Goal: Task Accomplishment & Management: Manage account settings

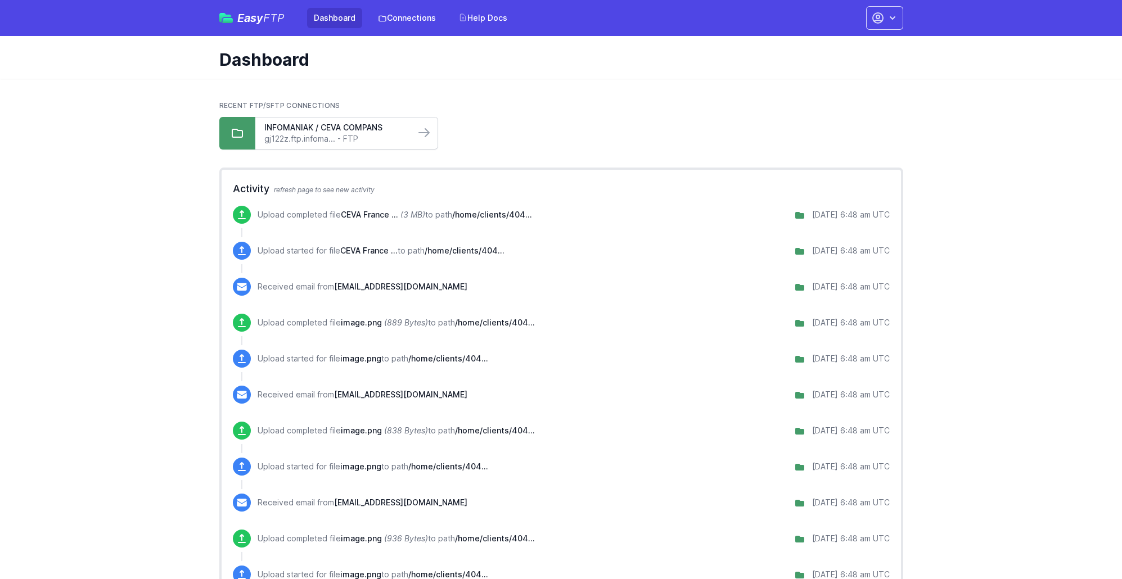
click at [304, 135] on link "gj122z.ftp.infoma... - FTP" at bounding box center [335, 138] width 142 height 11
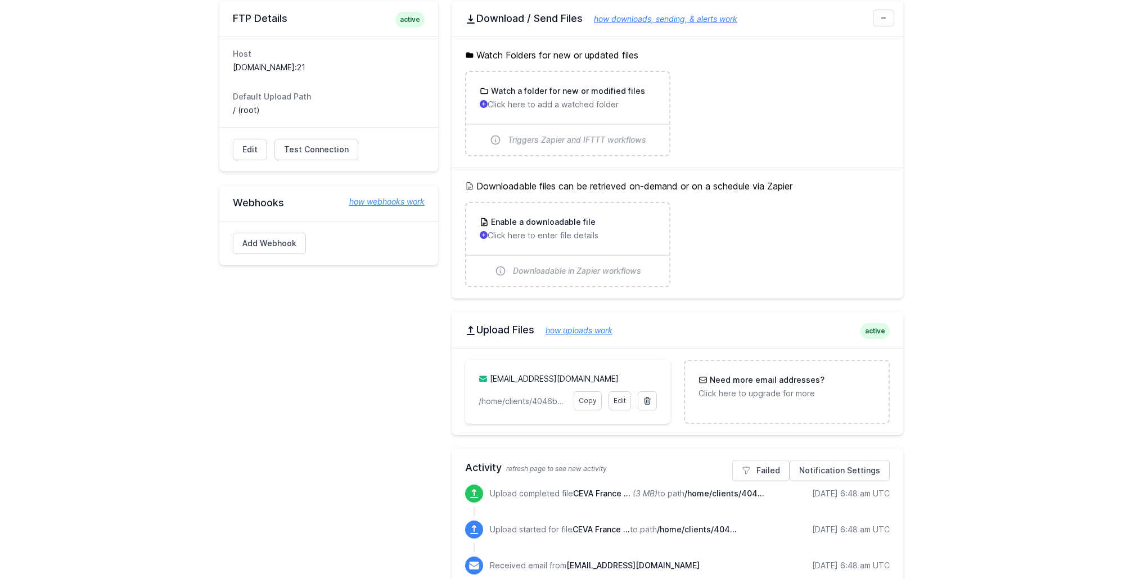
scroll to position [176, 0]
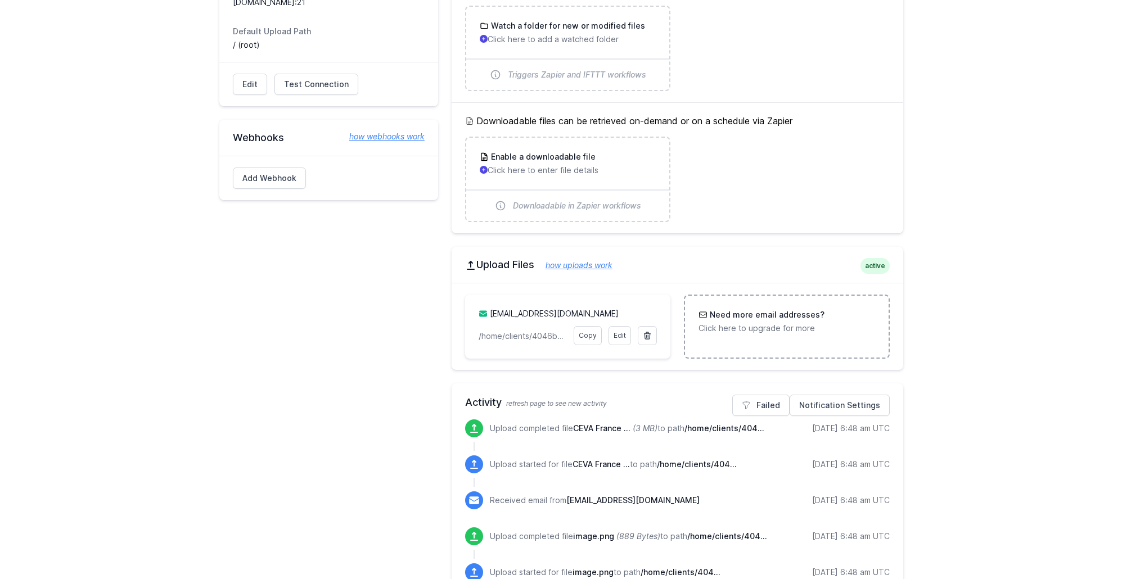
click at [730, 316] on h3 "Need more email addresses?" at bounding box center [765, 314] width 117 height 11
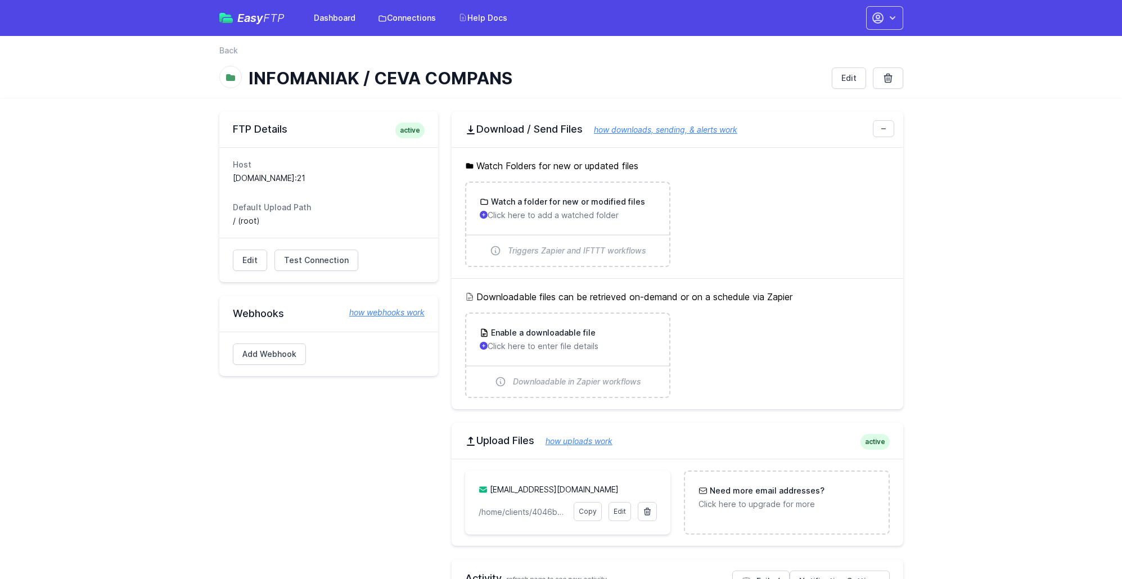
scroll to position [1, 0]
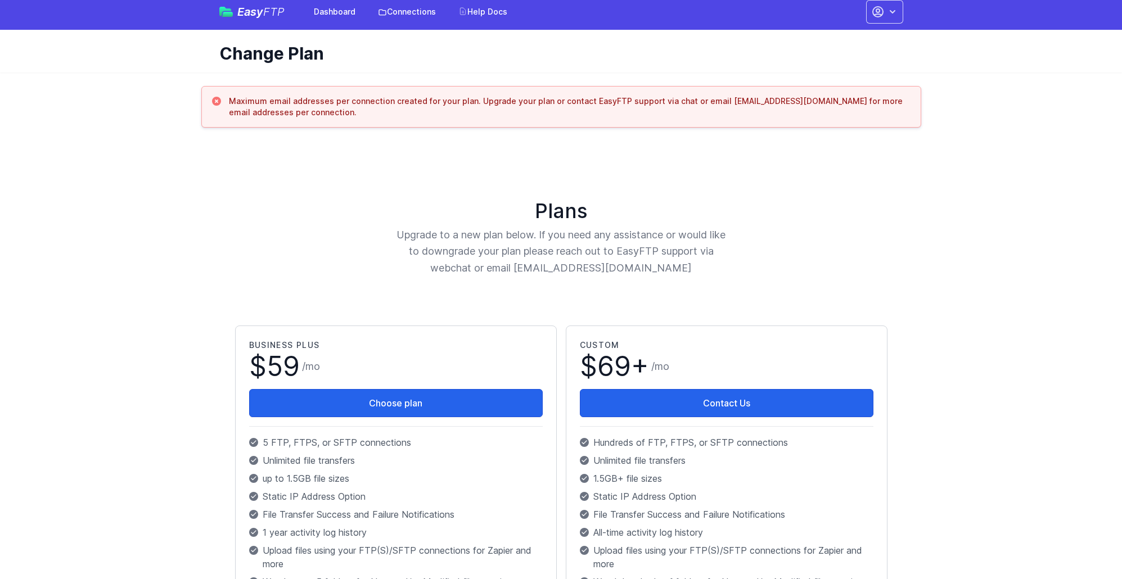
scroll to position [17, 0]
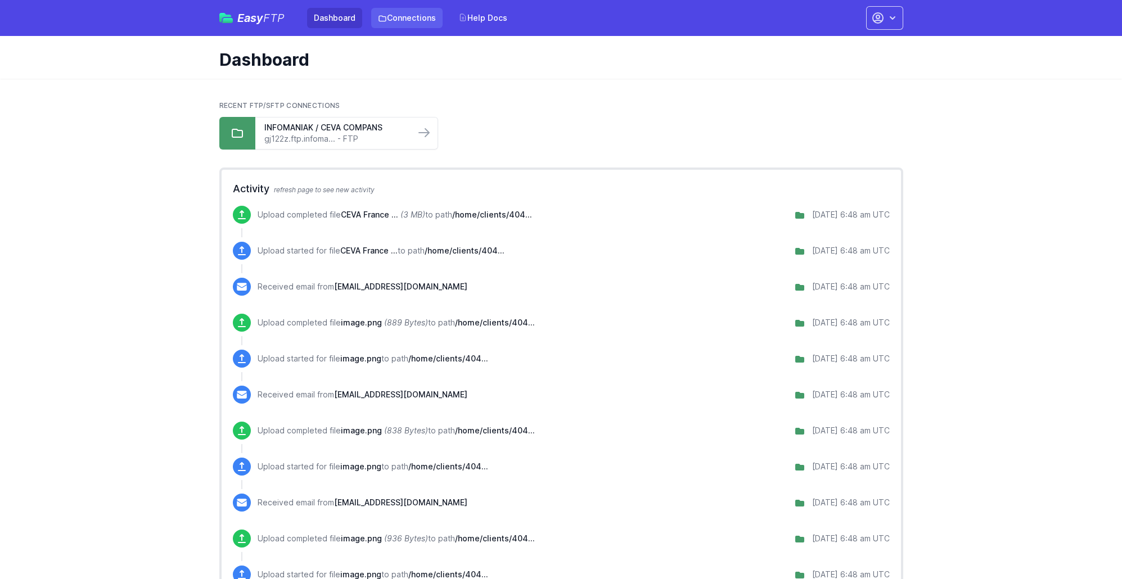
click at [412, 20] on link "Connections" at bounding box center [406, 18] width 71 height 20
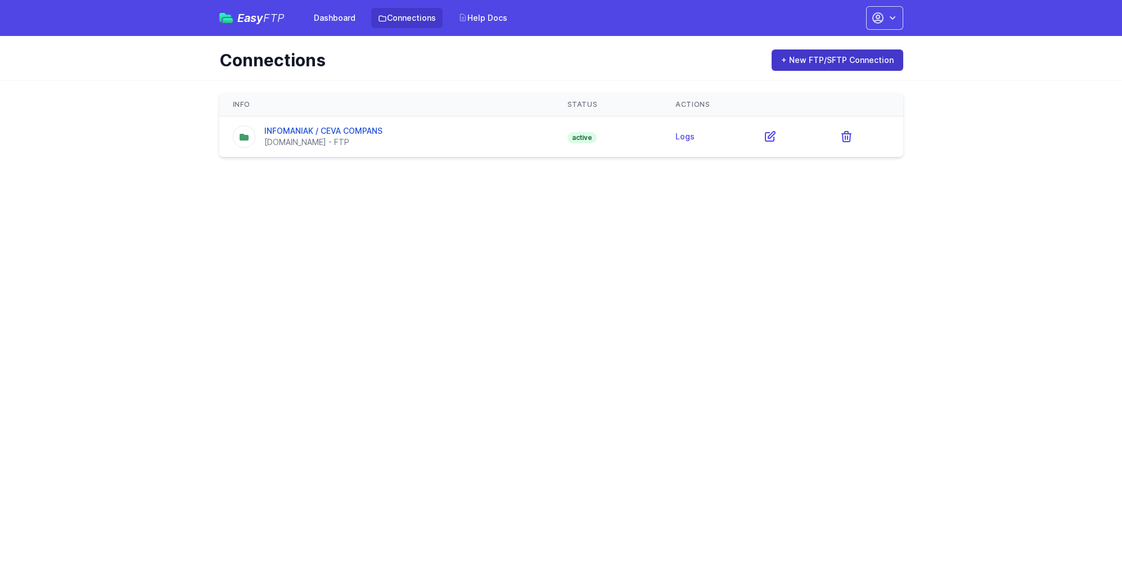
click at [823, 59] on link "+ New FTP/SFTP Connection" at bounding box center [838, 59] width 132 height 21
click at [260, 19] on span "Easy FTP" at bounding box center [260, 17] width 47 height 11
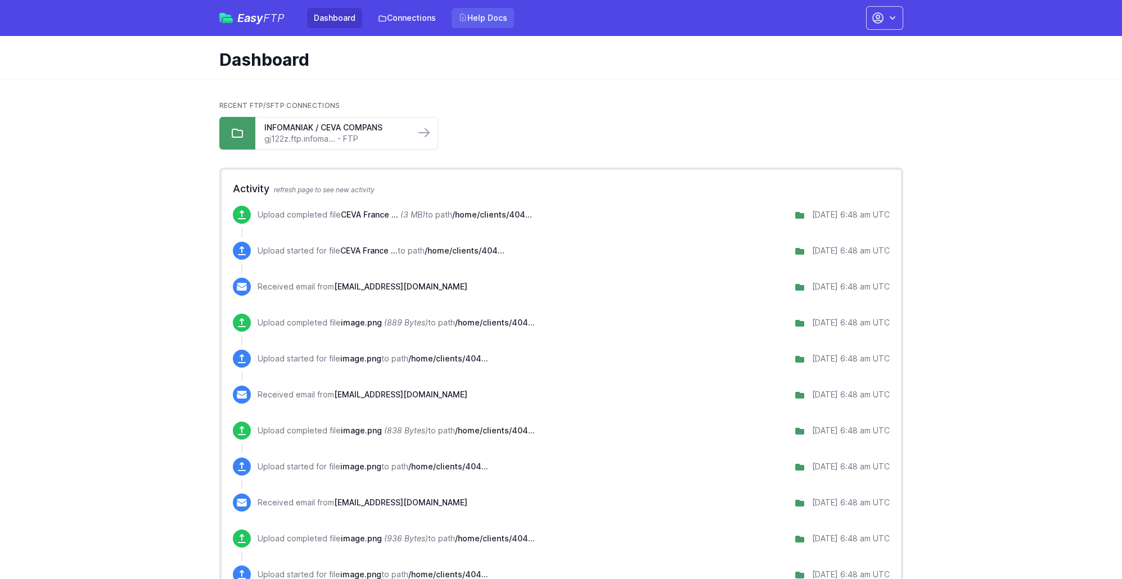
click at [480, 24] on link "Help Docs" at bounding box center [483, 18] width 62 height 20
click at [888, 18] on icon "button" at bounding box center [892, 17] width 11 height 11
click at [836, 70] on link "Your Profile" at bounding box center [849, 67] width 108 height 20
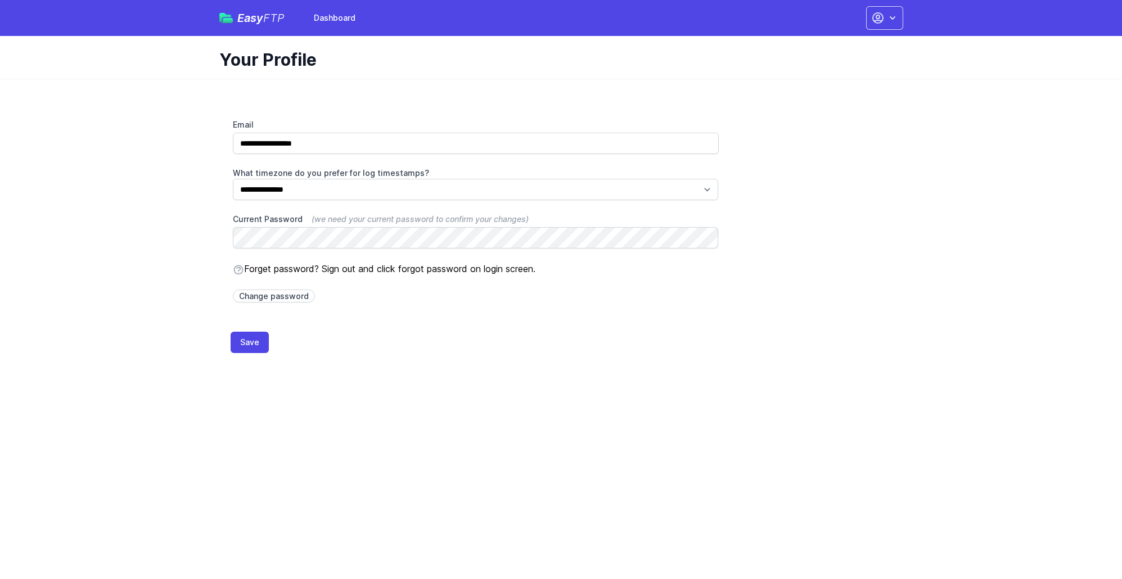
click at [887, 21] on icon "button" at bounding box center [892, 17] width 11 height 11
click at [828, 45] on link "Dashboard" at bounding box center [849, 47] width 108 height 20
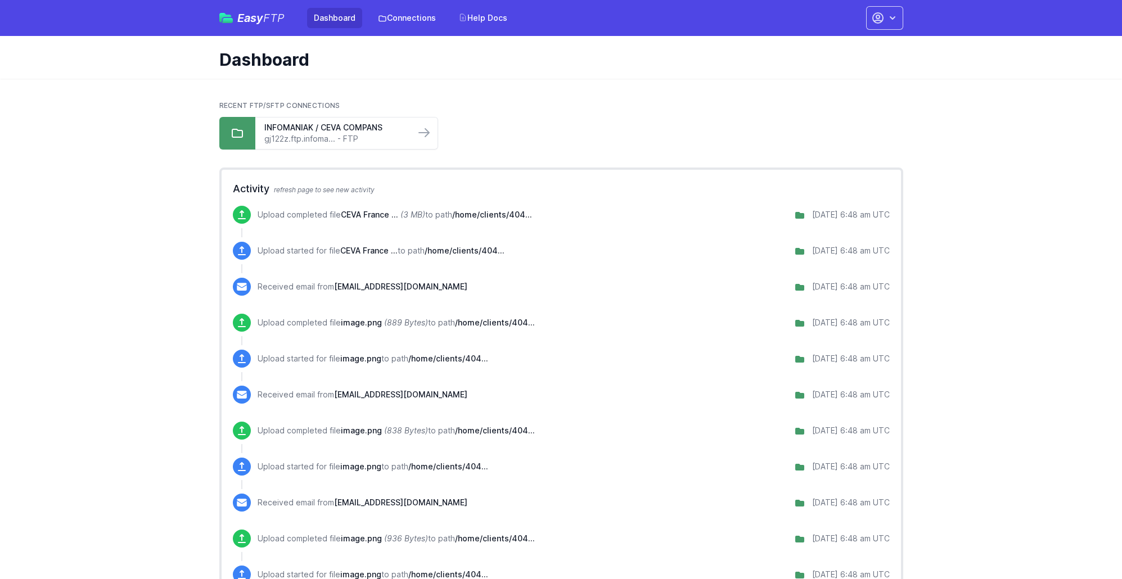
click at [890, 13] on icon "button" at bounding box center [892, 17] width 11 height 11
click at [838, 47] on link "Account Settings" at bounding box center [849, 47] width 108 height 20
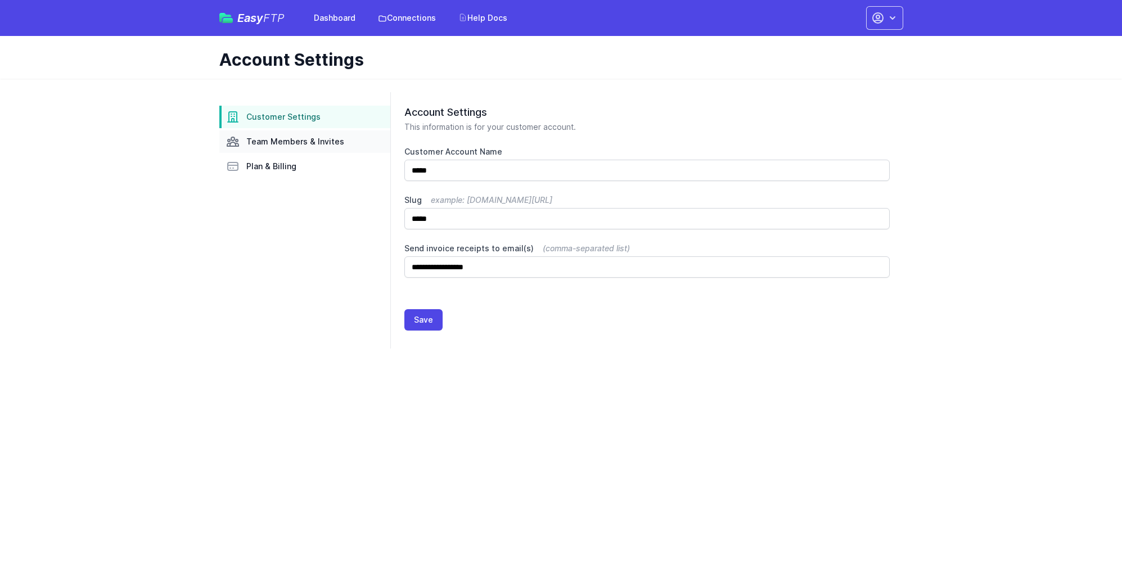
click at [285, 140] on span "Team Members & Invites" at bounding box center [295, 141] width 98 height 11
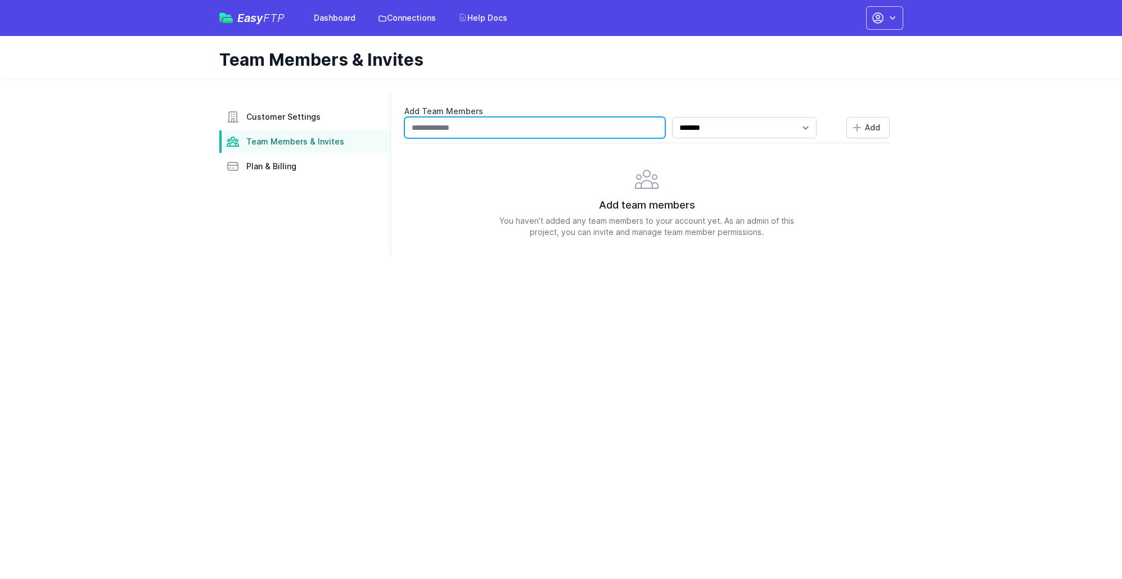
click at [592, 136] on input "text" at bounding box center [534, 127] width 261 height 21
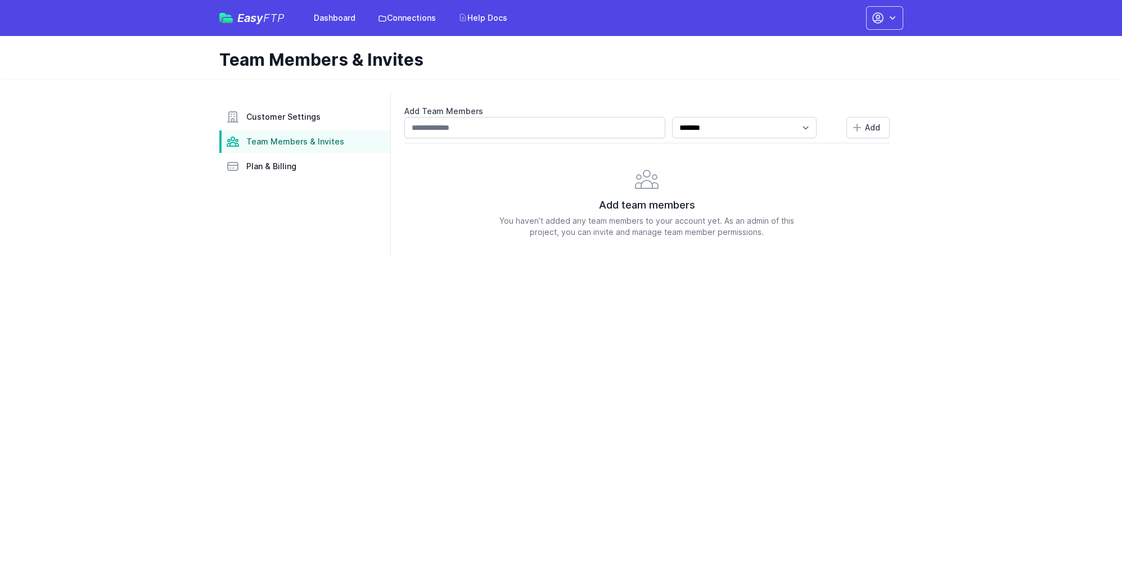
click at [367, 269] on html "Easy FTP Dashboard Connections Help Docs Account Settings Your Profile Contact …" at bounding box center [561, 134] width 1122 height 269
drag, startPoint x: 579, startPoint y: 315, endPoint x: 590, endPoint y: 285, distance: 32.1
click at [582, 269] on html "Easy FTP Dashboard Connections Help Docs Account Settings Your Profile Contact …" at bounding box center [561, 134] width 1122 height 269
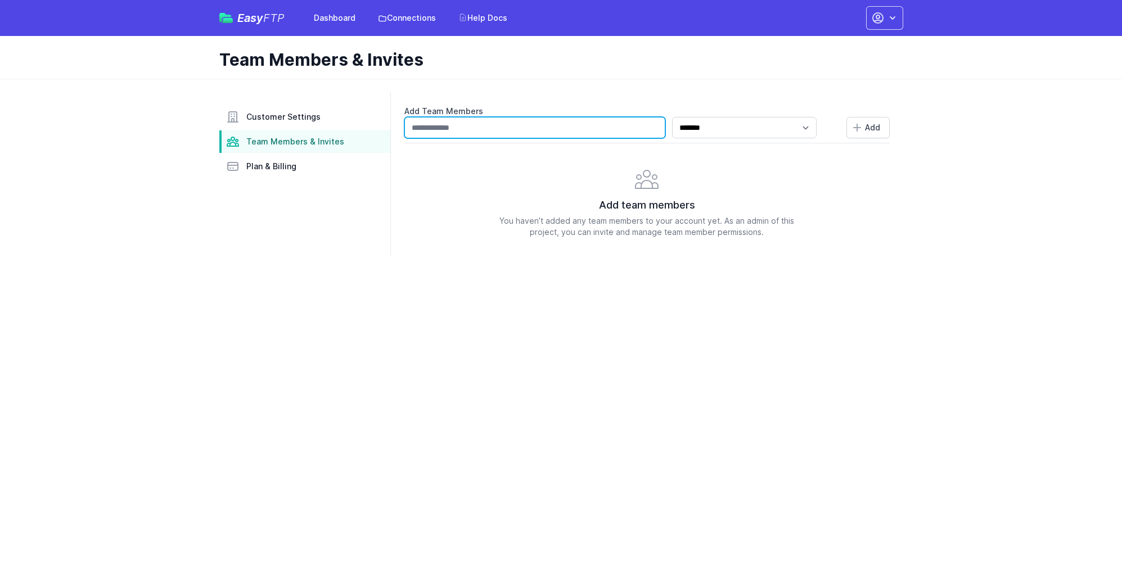
click at [562, 131] on input "text" at bounding box center [534, 127] width 261 height 21
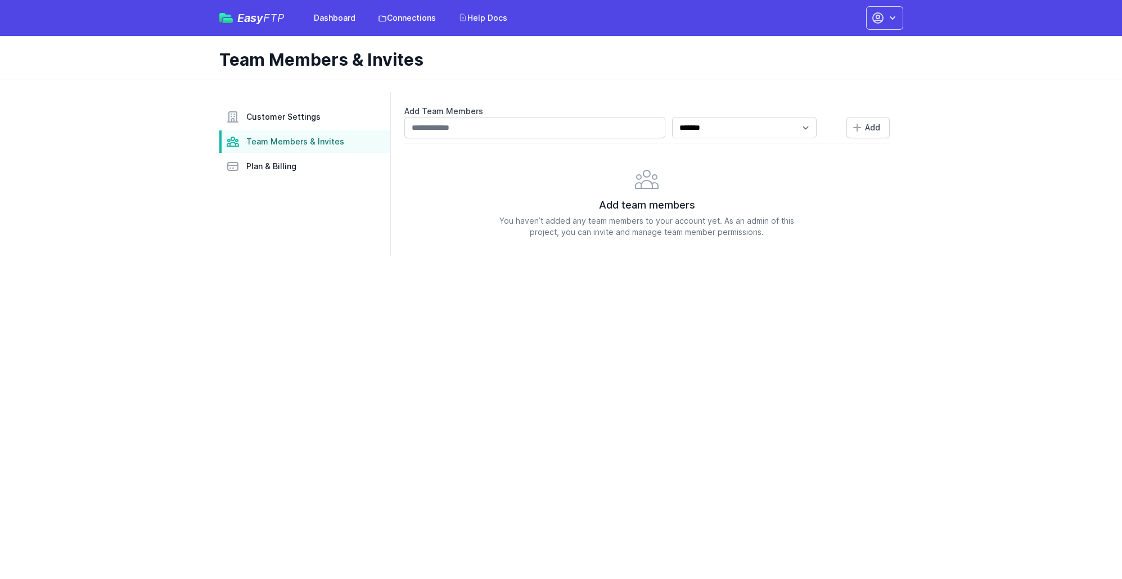
drag, startPoint x: 613, startPoint y: 286, endPoint x: 699, endPoint y: 261, distance: 89.7
click at [615, 269] on html "Easy FTP Dashboard Connections Help Docs Account Settings Your Profile Contact …" at bounding box center [561, 134] width 1122 height 269
